Goal: Transaction & Acquisition: Purchase product/service

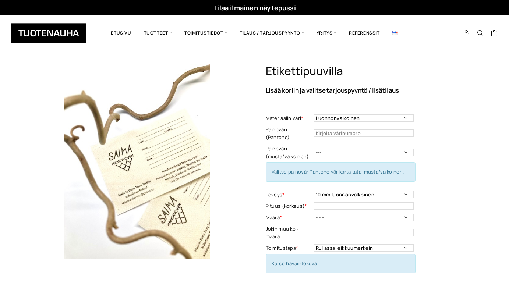
scroll to position [13, 0]
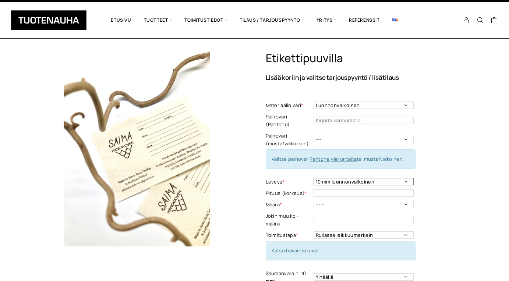
click at [382, 178] on select "10 mm luonnonvalkoinen 15 mm luonnonvalkoinen 20 mm luonnonvalkoinen 20 mm valk…" at bounding box center [364, 181] width 100 height 7
select select "40 mm luonnonvalkoinen"
click at [314, 178] on select "10 mm luonnonvalkoinen 15 mm luonnonvalkoinen 20 mm luonnonvalkoinen 20 mm valk…" at bounding box center [364, 181] width 100 height 7
click at [404, 190] on input "text" at bounding box center [364, 193] width 100 height 7
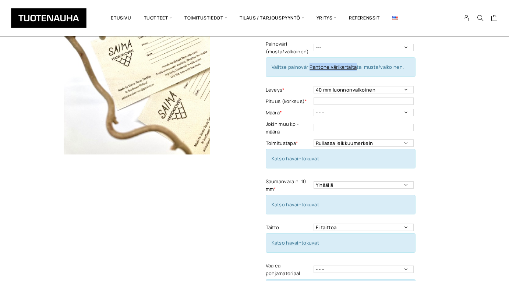
scroll to position [99, 0]
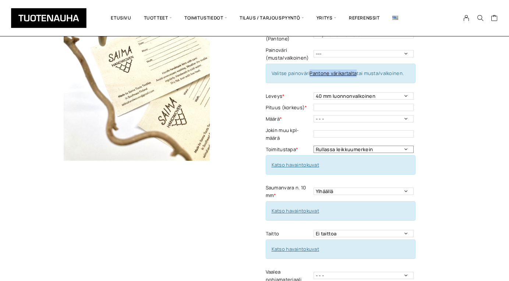
click at [386, 146] on select "Rullassa leikkuumerkein Rullassa ilman leikkuumerkkejä Leikattuna" at bounding box center [364, 149] width 100 height 7
click at [305, 162] on link "Katso havaintokuvat" at bounding box center [296, 165] width 48 height 7
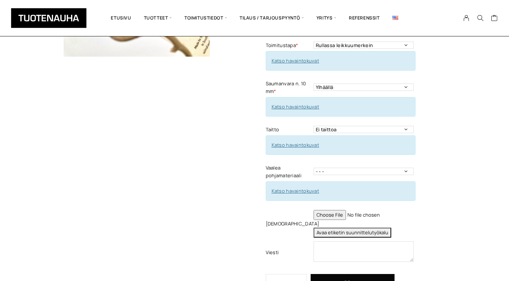
scroll to position [204, 0]
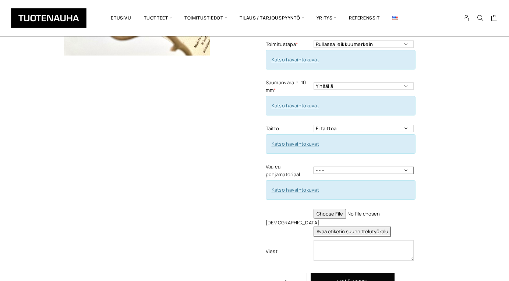
click at [383, 167] on select "- - - 1-puoleinen 2-puoleinen" at bounding box center [364, 170] width 100 height 7
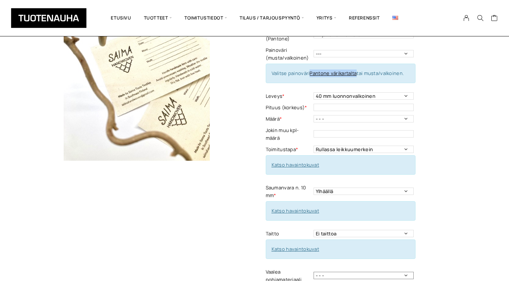
scroll to position [99, 0]
click at [303, 161] on link "Katso havaintokuvat" at bounding box center [296, 164] width 48 height 7
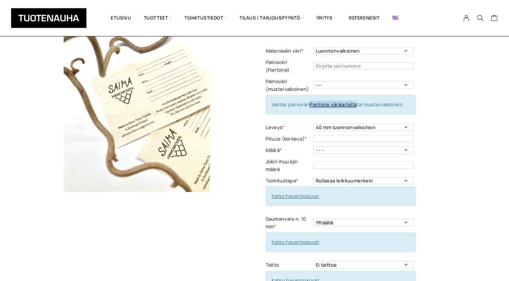
scroll to position [71, 0]
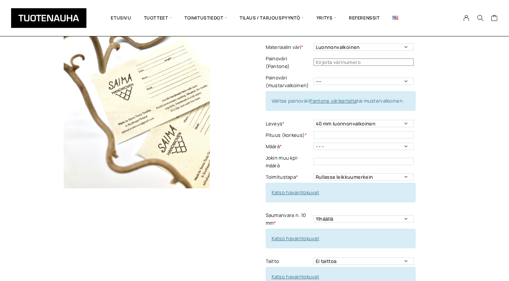
click at [373, 59] on input "text" at bounding box center [364, 62] width 100 height 7
click at [338, 98] on link "Pantone värikartalta" at bounding box center [333, 101] width 47 height 7
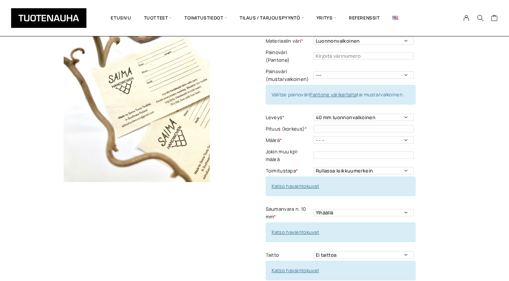
scroll to position [0, 0]
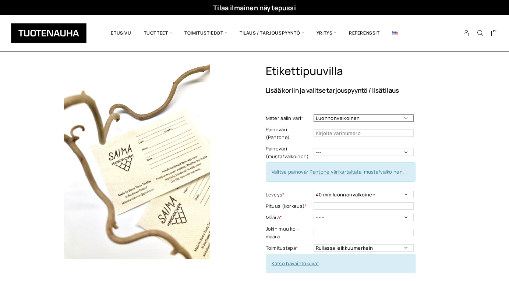
click at [384, 118] on select "Luonnonvalkoinen Valkoinen" at bounding box center [364, 118] width 100 height 7
click at [314, 115] on select "Luonnonvalkoinen Valkoinen" at bounding box center [364, 118] width 100 height 7
click at [357, 130] on input "text" at bounding box center [364, 133] width 100 height 7
click at [335, 149] on select "--- Musta Valkoinen" at bounding box center [364, 152] width 100 height 7
select select "musta"
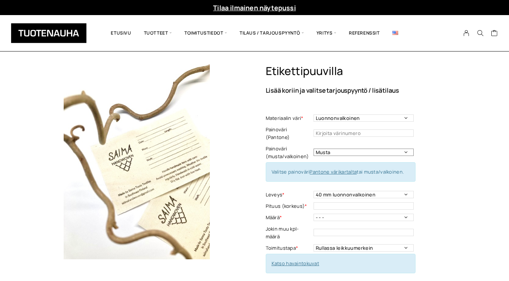
click at [314, 149] on select "--- Musta Valkoinen" at bounding box center [364, 152] width 100 height 7
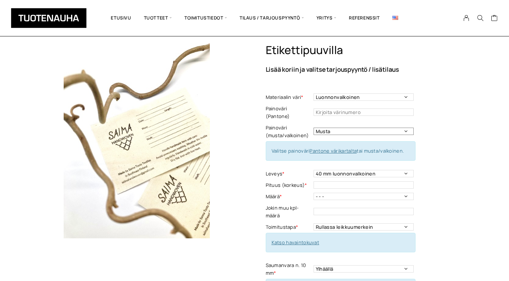
scroll to position [23, 0]
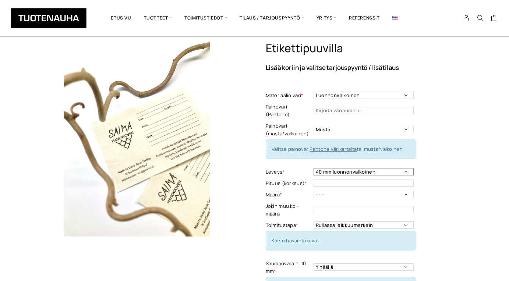
click at [373, 168] on select "10 mm luonnonvalkoinen 15 mm luonnonvalkoinen 20 mm luonnonvalkoinen 20 mm valk…" at bounding box center [364, 171] width 100 height 7
select select "65 mm luonnonvalkoinen"
click at [314, 168] on select "10 mm luonnonvalkoinen 15 mm luonnonvalkoinen 20 mm luonnonvalkoinen 20 mm valk…" at bounding box center [364, 171] width 100 height 7
click at [371, 180] on input "text" at bounding box center [364, 183] width 100 height 7
click at [453, 176] on div "Etikettipuuvilla Lisää koriin ja valitse tarjouspyyntö / lisätilaus Materiaalin…" at bounding box center [368, 269] width 204 height 454
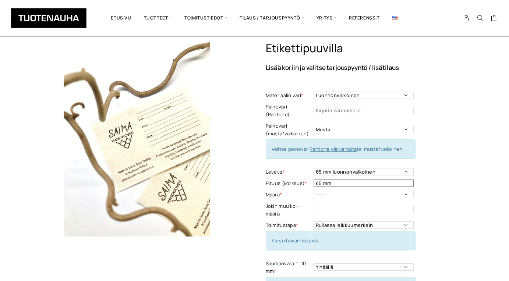
drag, startPoint x: 321, startPoint y: 175, endPoint x: 283, endPoint y: 173, distance: 38.4
click at [283, 178] on tr "Pituus (korkeus) * 65 mm" at bounding box center [341, 183] width 150 height 11
type input "mm"
click at [432, 164] on div "Etikettipuuvilla Lisää koriin ja valitse tarjouspyyntö / lisätilaus Materiaalin…" at bounding box center [368, 269] width 204 height 454
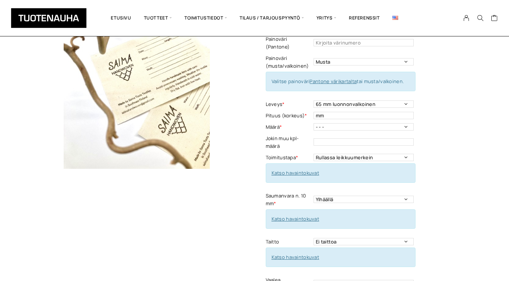
scroll to position [107, 0]
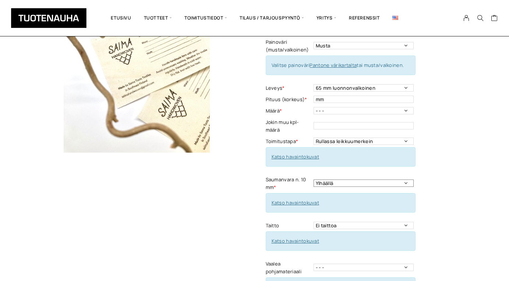
click at [381, 180] on select "Ylhäällä Vasemmalla sivulla Oikealla sivulla Ympäriinsä Ylhäällä ja alhaalla Mo…" at bounding box center [364, 183] width 100 height 7
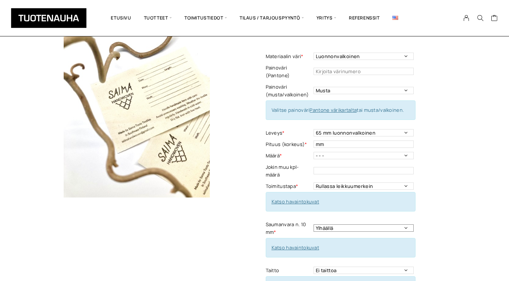
scroll to position [57, 0]
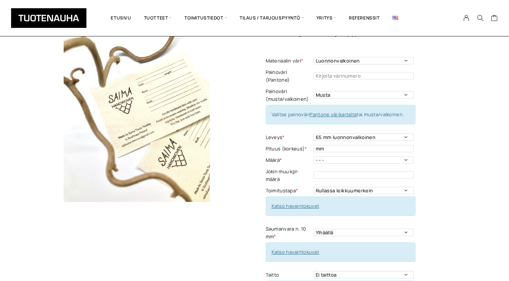
click at [156, 146] on img at bounding box center [136, 104] width 195 height 195
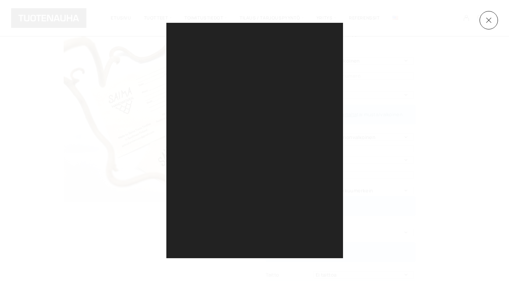
click at [239, 110] on div at bounding box center [254, 141] width 177 height 236
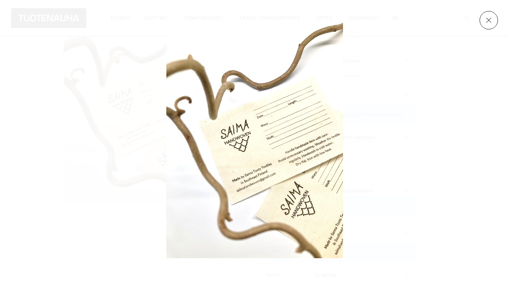
click at [428, 113] on div at bounding box center [379, 141] width 427 height 236
